Goal: Task Accomplishment & Management: Manage account settings

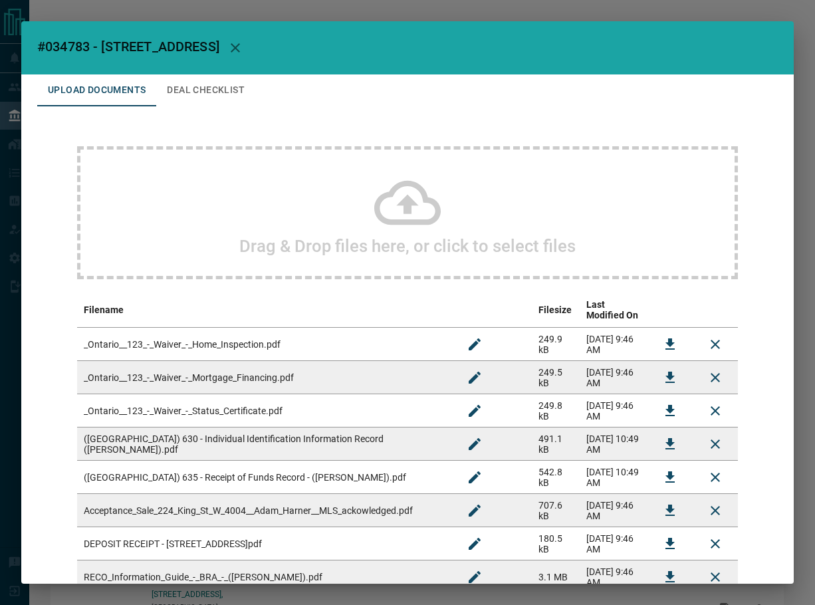
click at [74, 43] on span "#034783 - [STREET_ADDRESS]" at bounding box center [128, 47] width 182 height 16
copy span "034783"
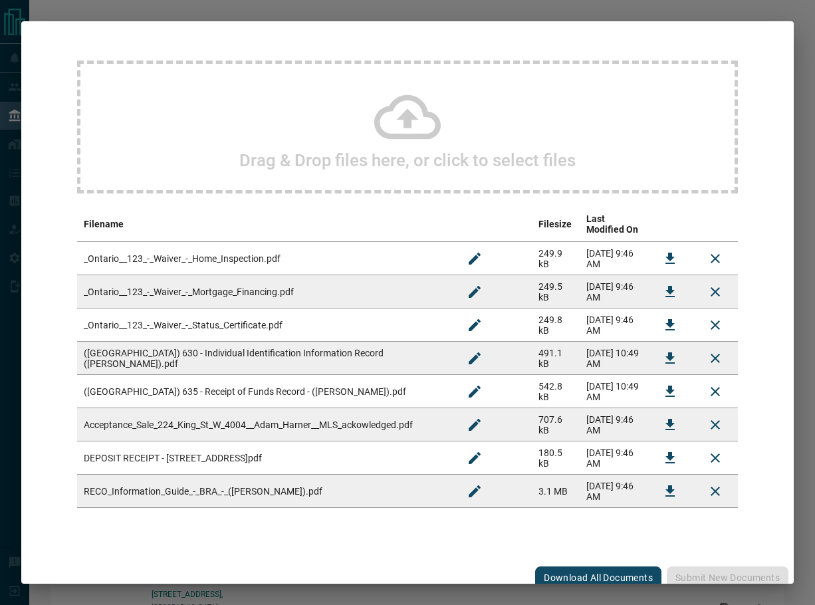
scroll to position [86, 0]
click at [662, 417] on icon "Download" at bounding box center [670, 424] width 16 height 16
click at [662, 449] on icon "Download" at bounding box center [670, 457] width 16 height 16
click at [669, 242] on button "Download" at bounding box center [670, 258] width 32 height 32
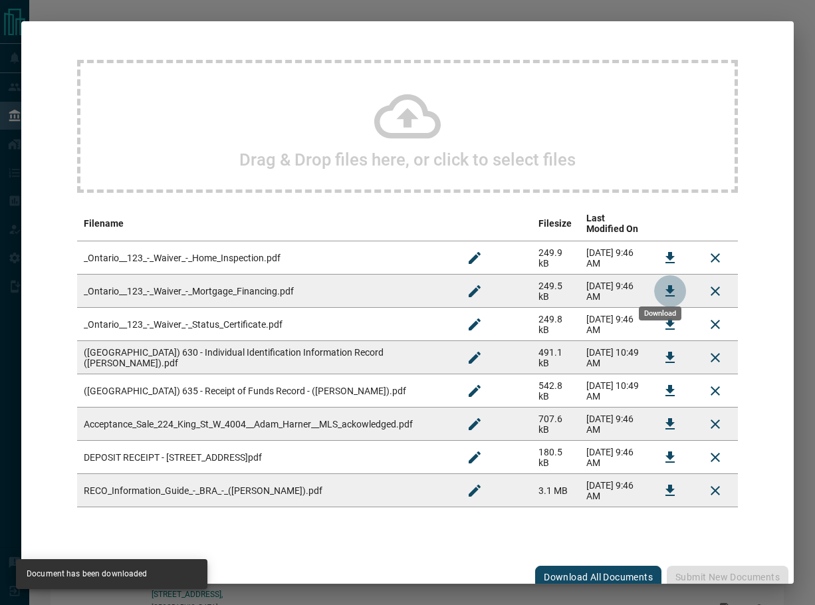
click at [665, 285] on icon "Download" at bounding box center [669, 290] width 9 height 11
click at [665, 318] on icon "Download" at bounding box center [669, 323] width 9 height 11
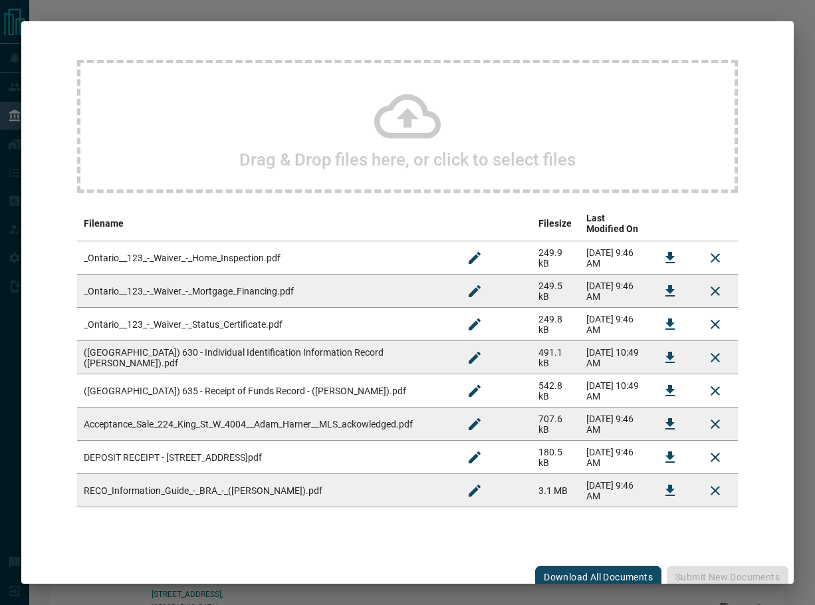
click at [662, 483] on icon "Download" at bounding box center [670, 491] width 16 height 16
click at [662, 350] on icon "Download" at bounding box center [670, 358] width 16 height 16
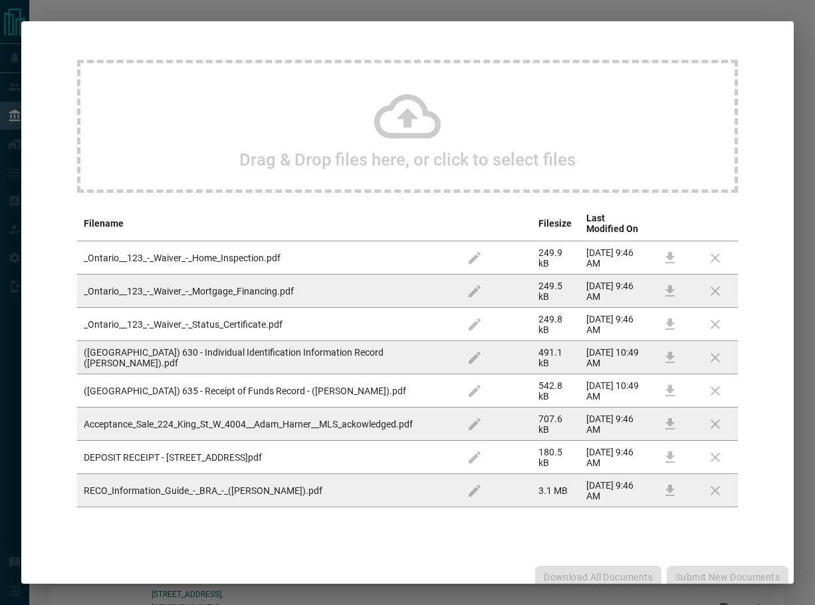
scroll to position [0, 0]
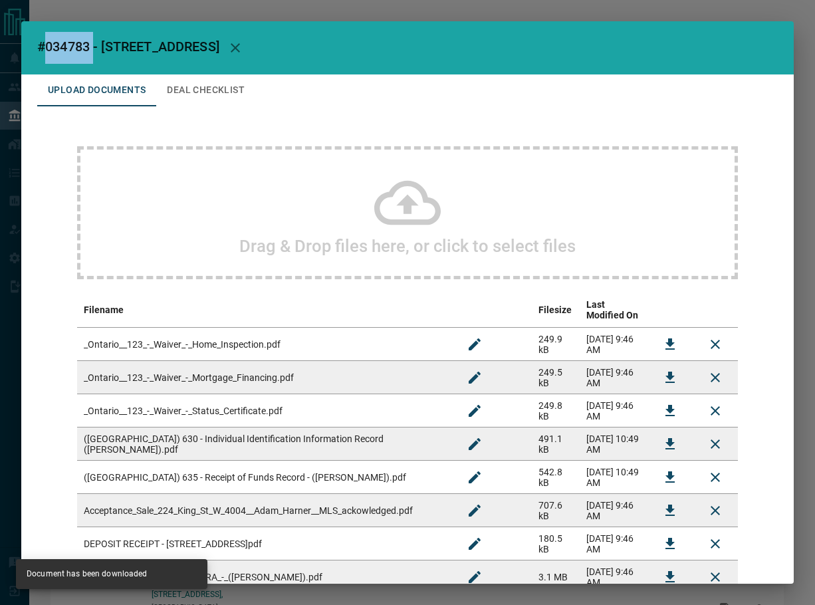
click at [210, 89] on button "Deal Checklist" at bounding box center [205, 90] width 99 height 32
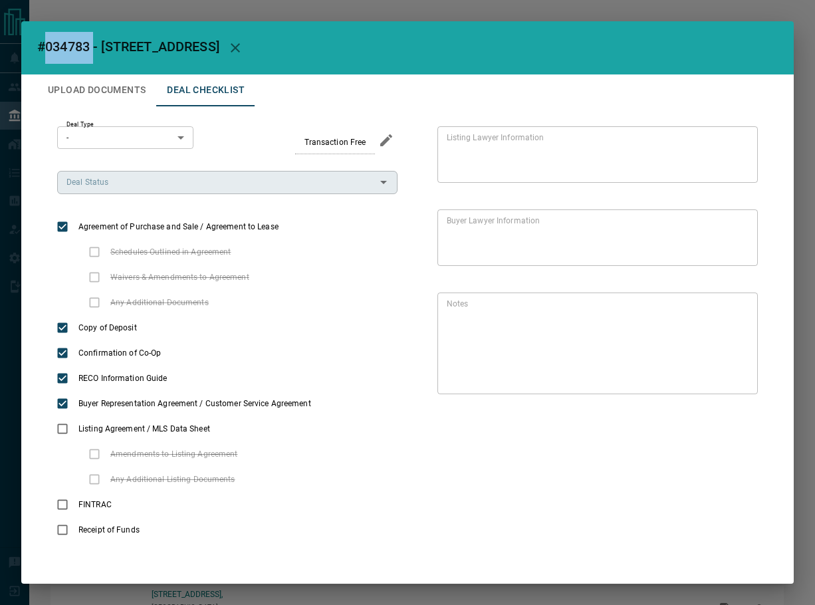
click at [104, 181] on input "Deal Status" at bounding box center [216, 182] width 310 height 15
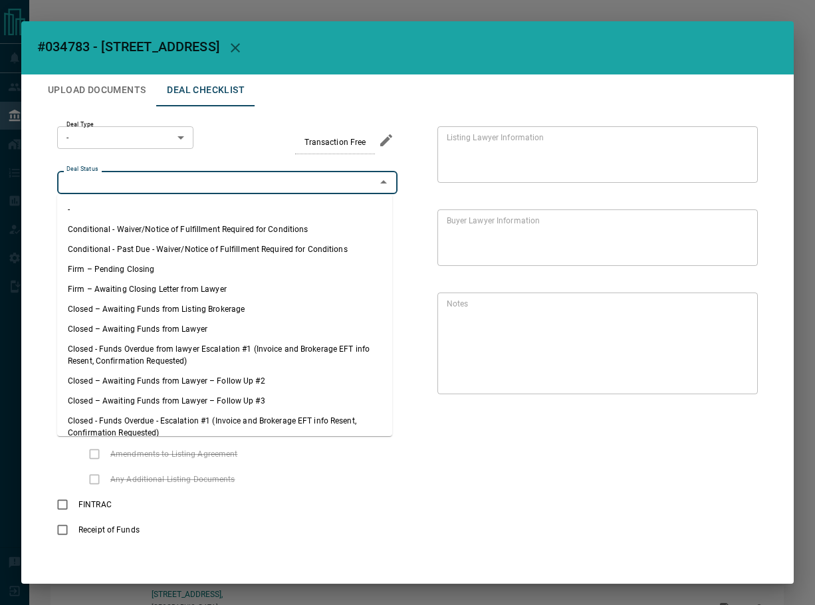
click at [128, 270] on li "Firm – Pending Closing" at bounding box center [224, 269] width 335 height 20
type input "**********"
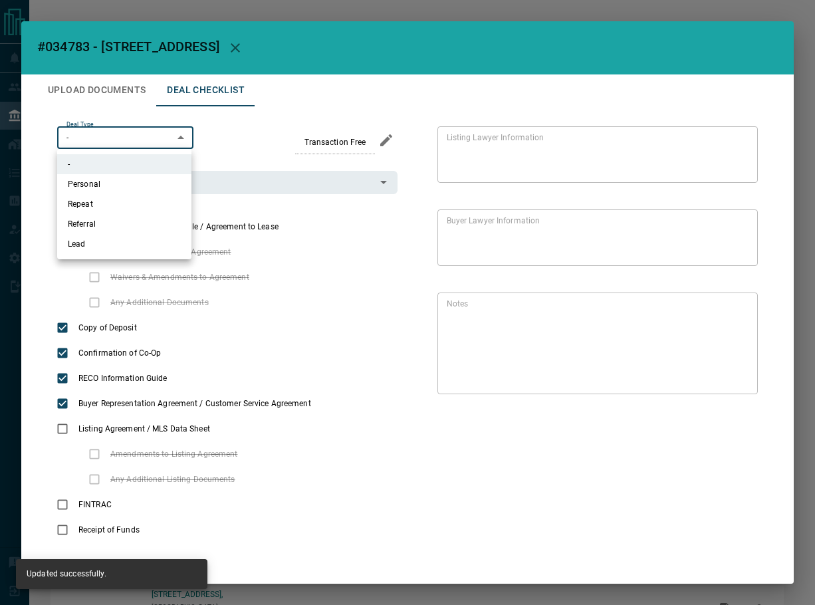
click at [114, 128] on body "Lead Transfers Leads Deals Listings Campaigns Quota Rules Agent Quotas Admin Mo…" at bounding box center [407, 359] width 815 height 719
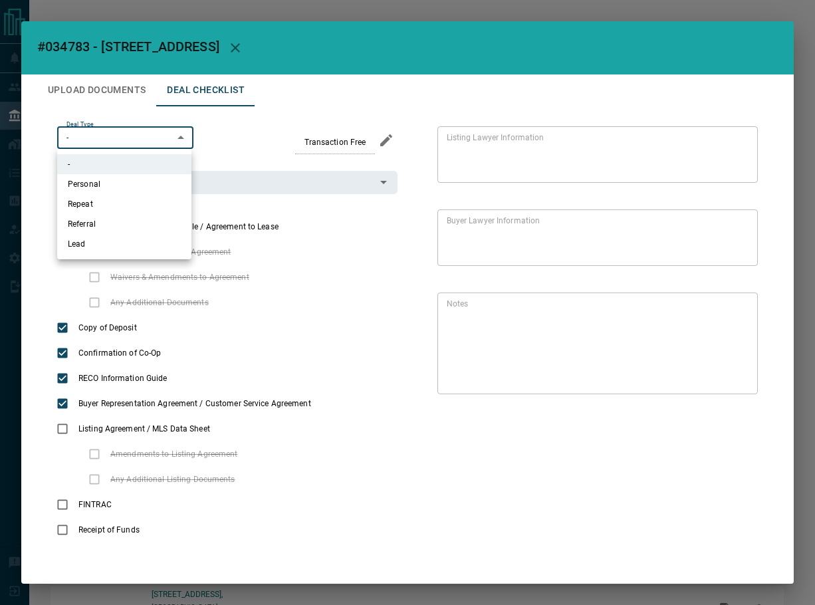
click at [103, 210] on li "Repeat" at bounding box center [124, 204] width 134 height 20
type input "*"
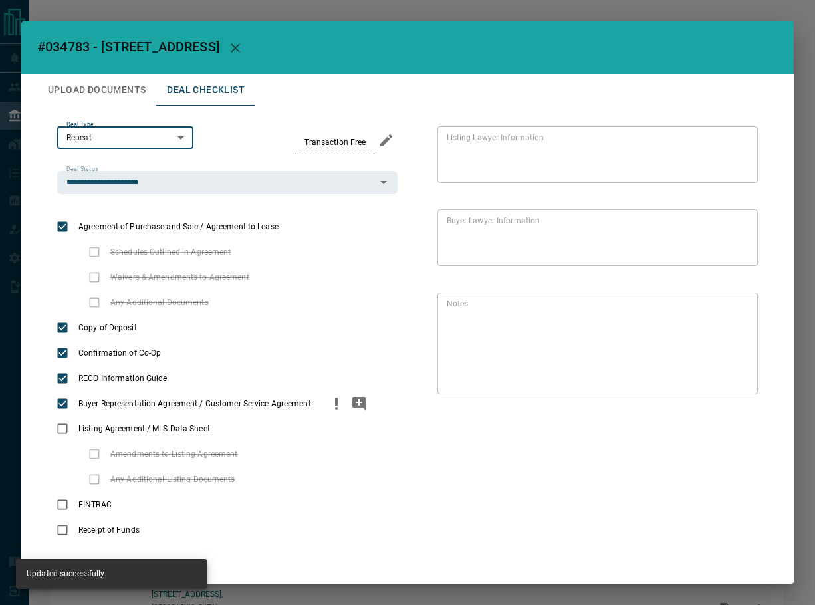
drag, startPoint x: 135, startPoint y: 502, endPoint x: 117, endPoint y: 397, distance: 105.9
click at [135, 498] on icon "priority" at bounding box center [137, 504] width 16 height 16
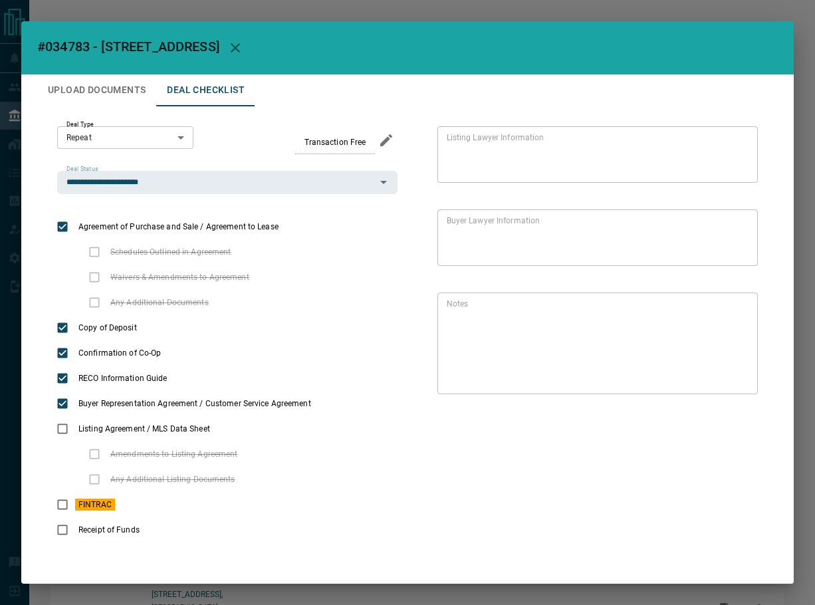
click at [94, 86] on button "Upload Documents" at bounding box center [96, 90] width 119 height 32
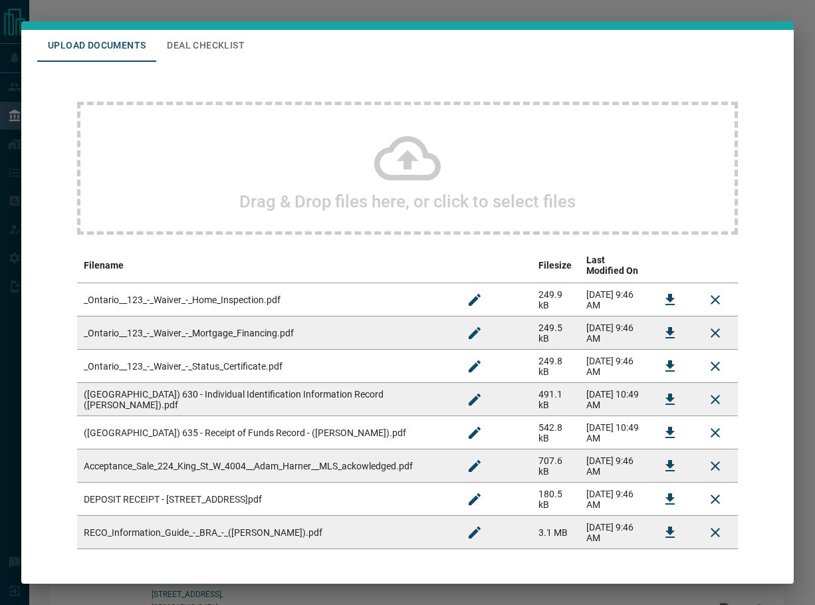
scroll to position [86, 0]
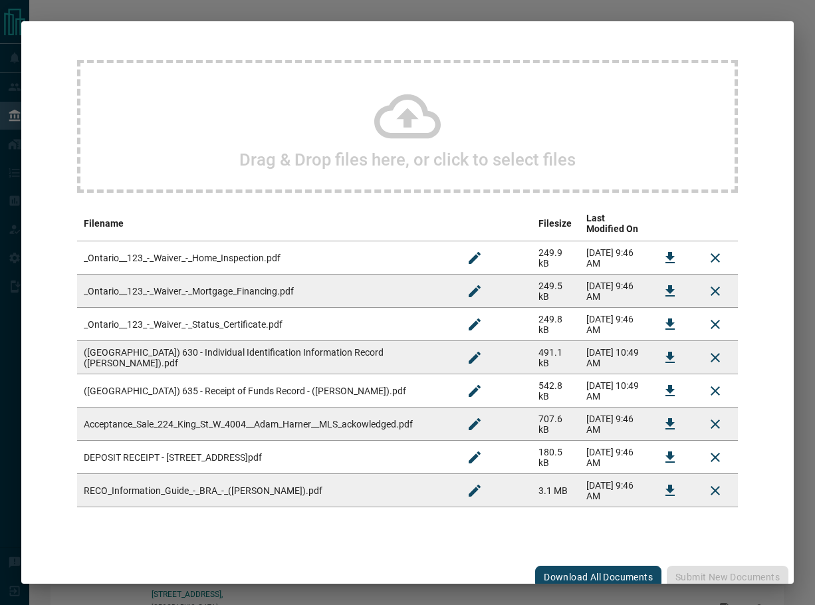
click at [654, 375] on button "Download" at bounding box center [670, 391] width 32 height 32
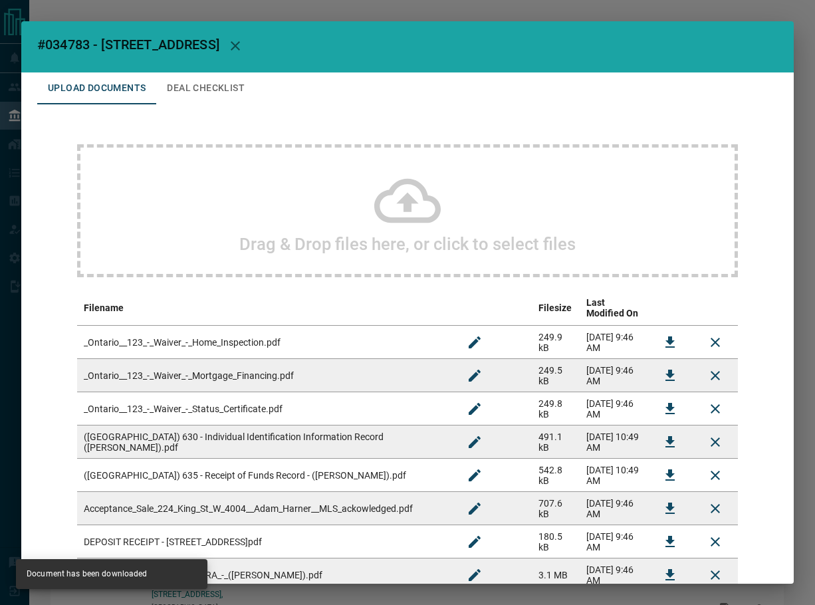
scroll to position [0, 0]
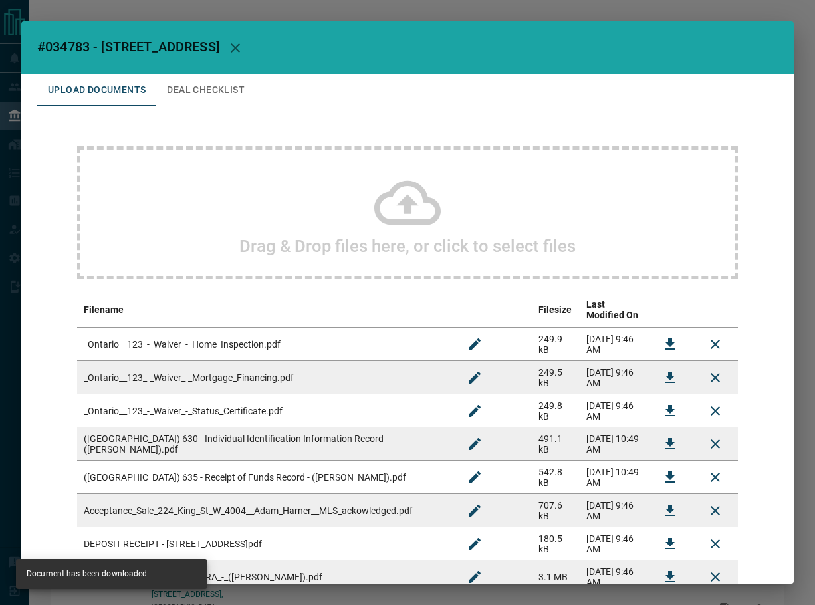
click at [193, 90] on button "Deal Checklist" at bounding box center [205, 90] width 99 height 32
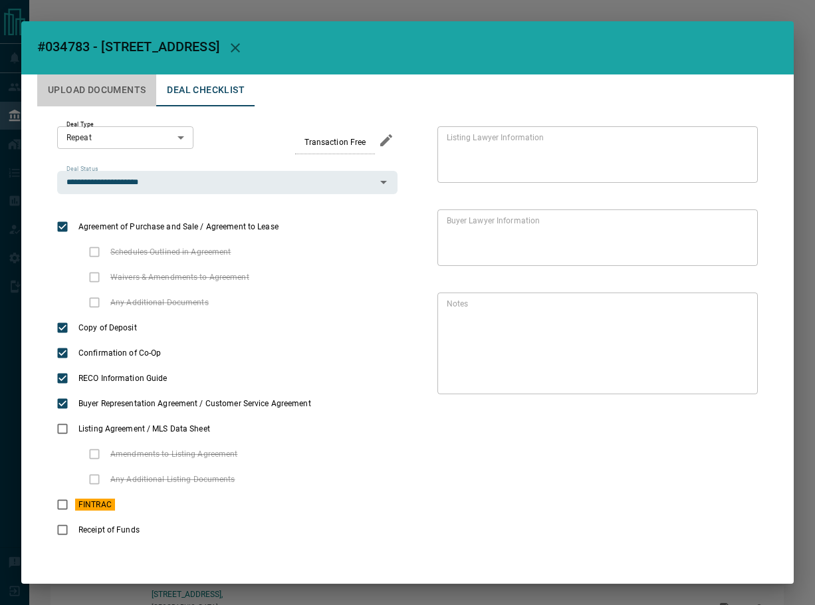
click at [81, 94] on button "Upload Documents" at bounding box center [96, 90] width 119 height 32
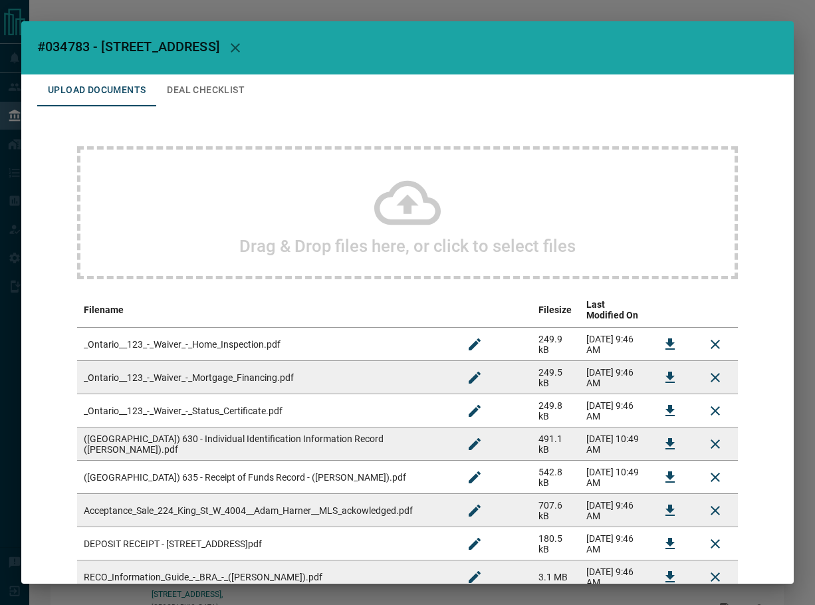
click at [216, 82] on button "Deal Checklist" at bounding box center [205, 90] width 99 height 32
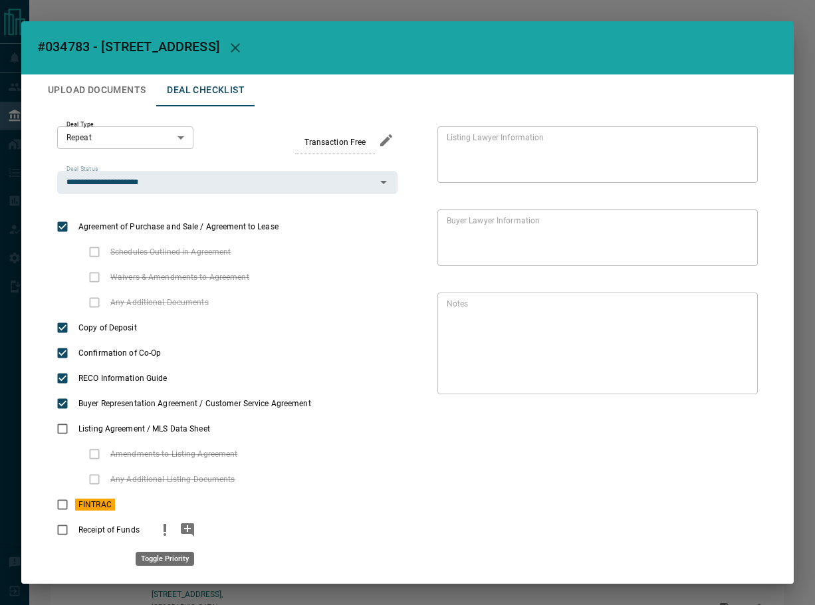
click at [156, 532] on button "priority" at bounding box center [165, 529] width 23 height 25
drag, startPoint x: 183, startPoint y: 532, endPoint x: 207, endPoint y: 536, distance: 23.6
click at [185, 532] on icon "add note" at bounding box center [187, 529] width 13 height 13
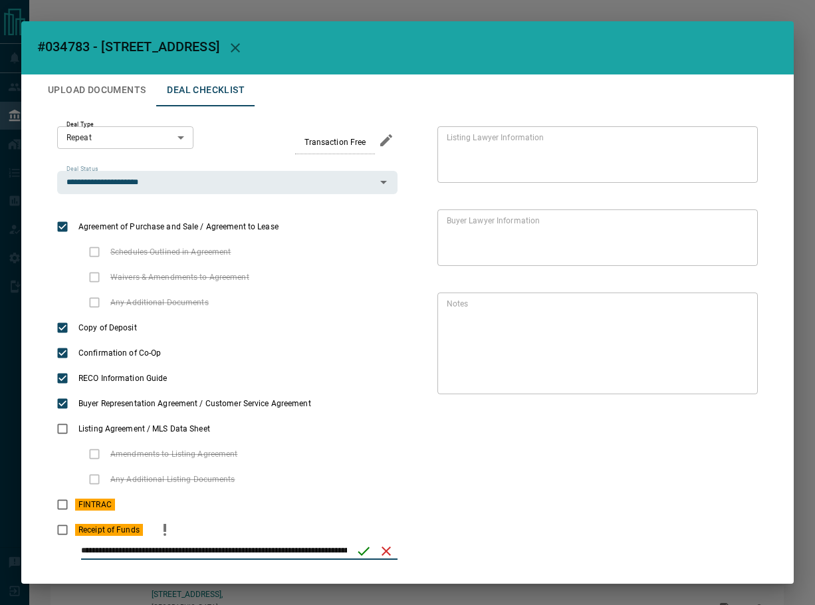
scroll to position [0, 76]
type input "**********"
click at [354, 553] on icon "save" at bounding box center [358, 550] width 12 height 9
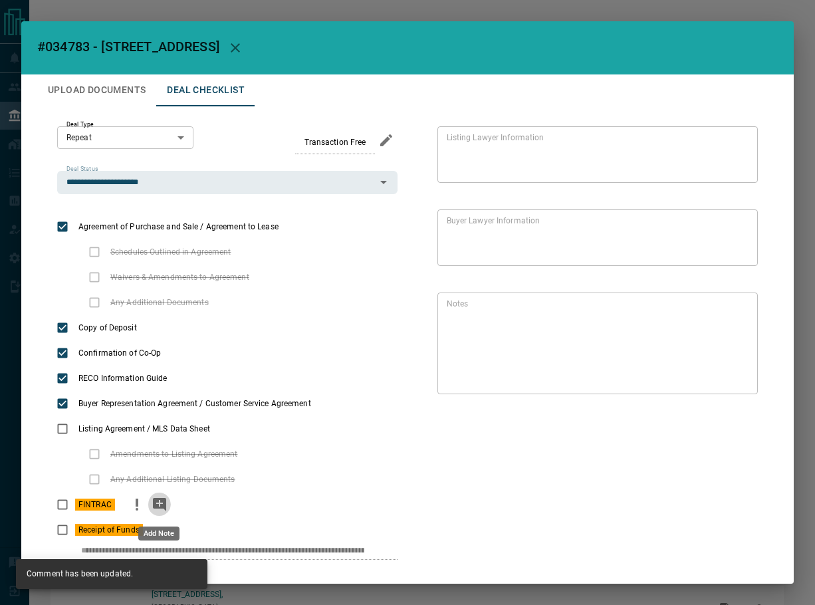
click at [166, 507] on icon "add note" at bounding box center [160, 504] width 16 height 16
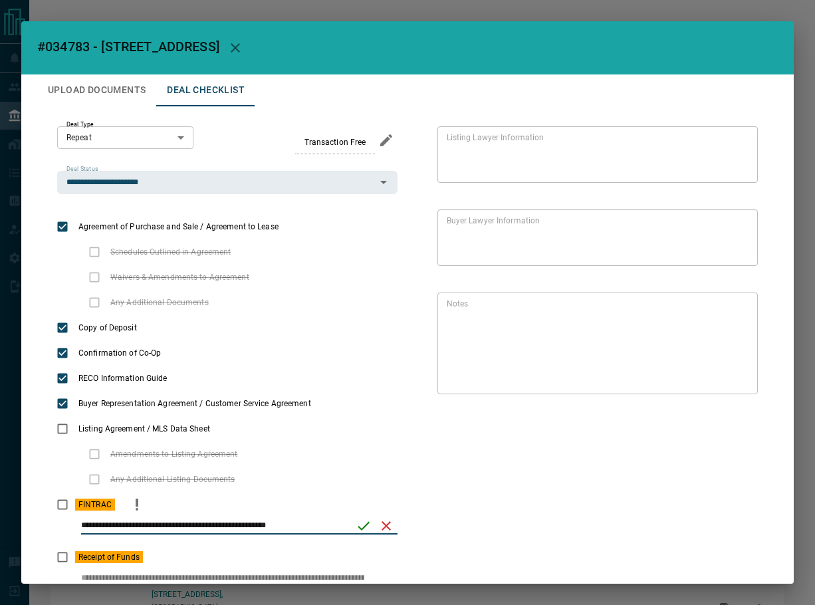
type input "**********"
click at [356, 528] on icon "save" at bounding box center [364, 526] width 16 height 16
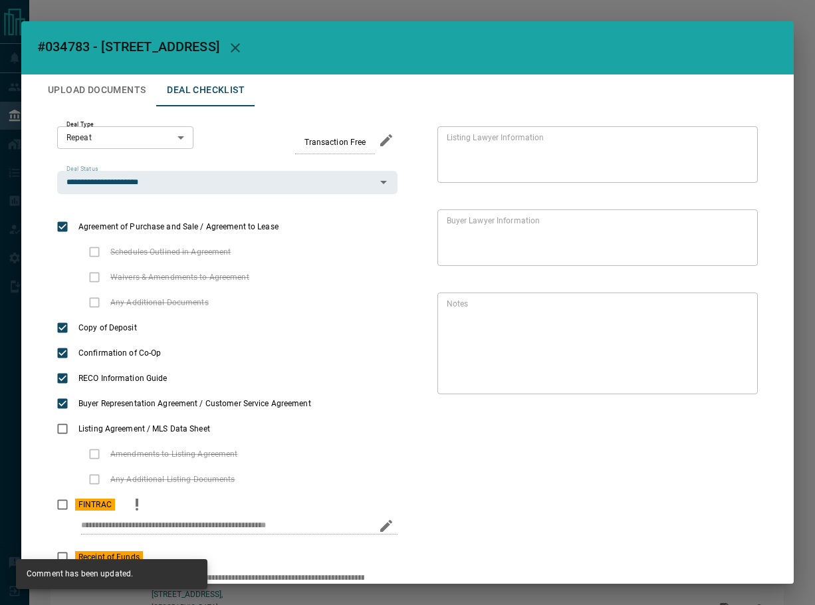
click at [76, 98] on button "Upload Documents" at bounding box center [96, 90] width 119 height 32
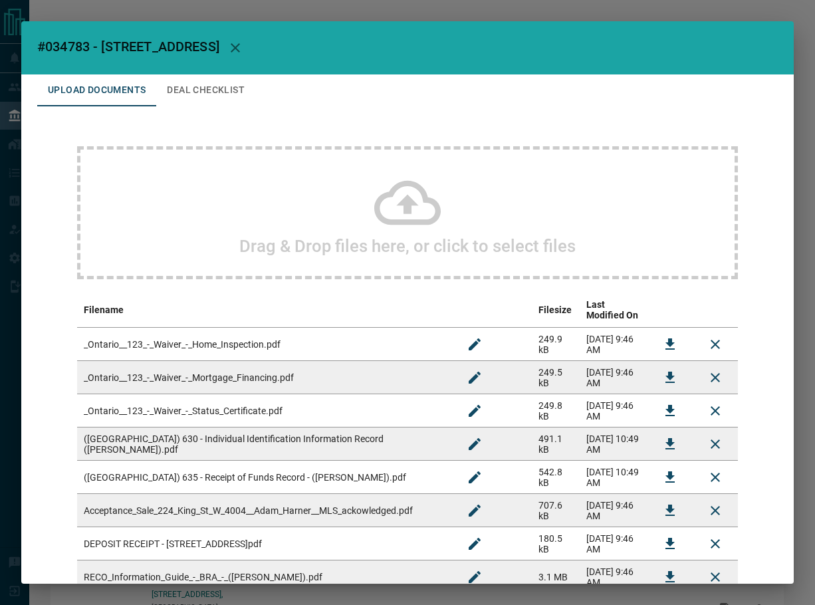
click at [247, 219] on div "Drag & Drop files here, or click to select files" at bounding box center [407, 212] width 661 height 133
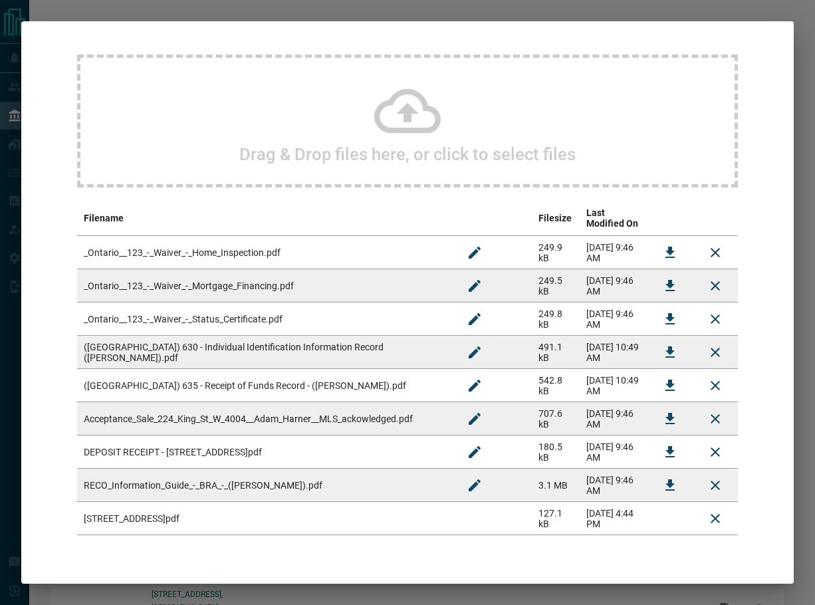
scroll to position [120, 0]
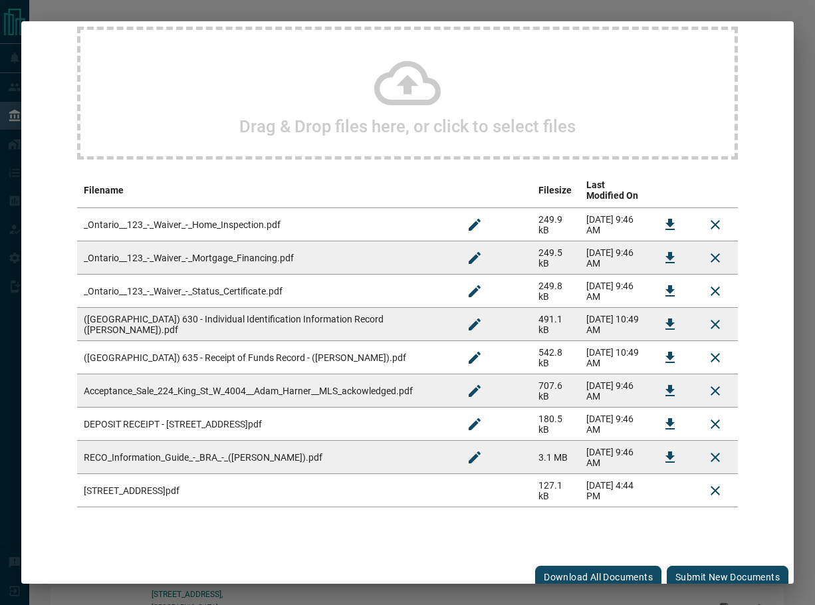
click at [701, 570] on button "Submit new documents" at bounding box center [728, 577] width 122 height 23
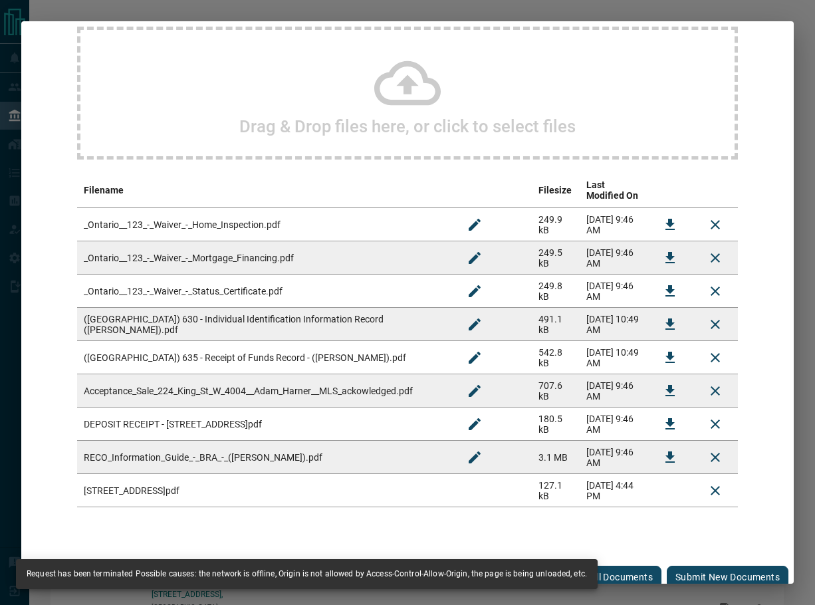
click at [683, 566] on button "Submit new documents" at bounding box center [728, 577] width 122 height 23
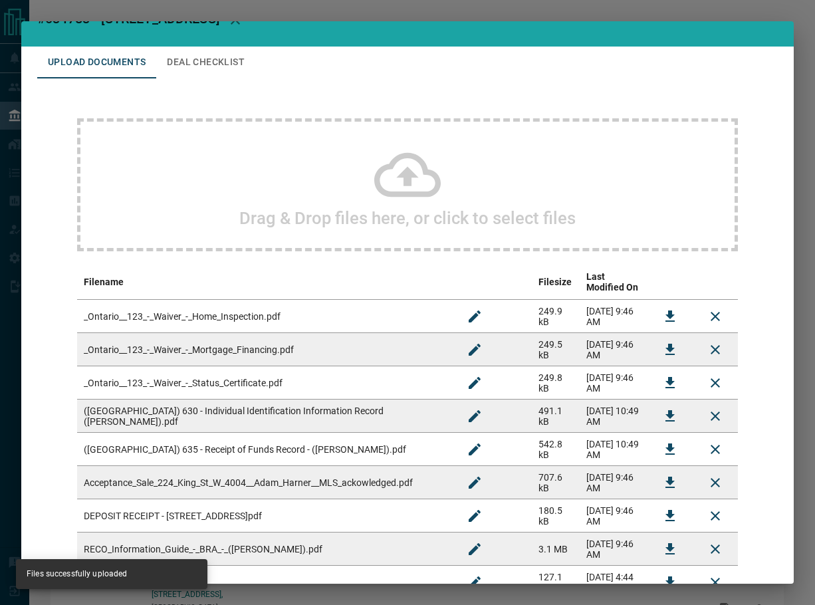
scroll to position [0, 0]
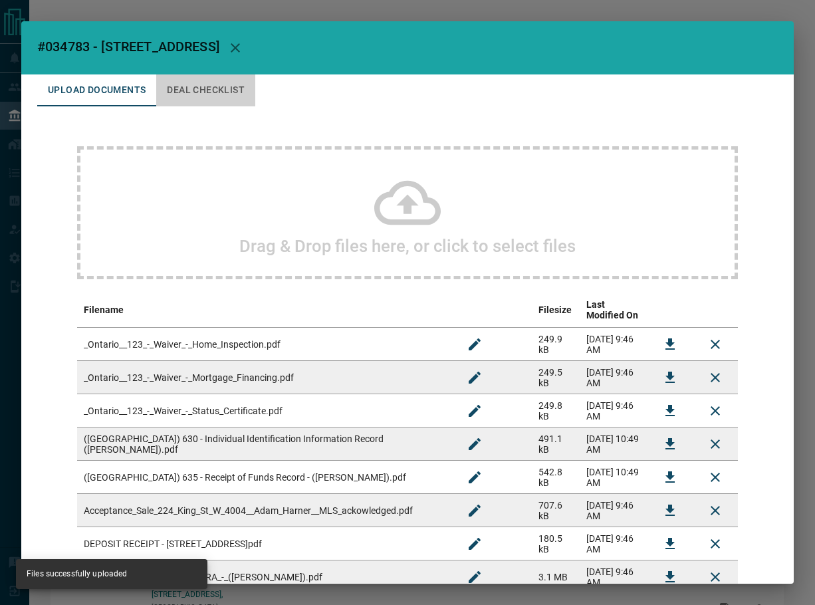
click at [219, 92] on button "Deal Checklist" at bounding box center [205, 90] width 99 height 32
